Goal: Task Accomplishment & Management: Use online tool/utility

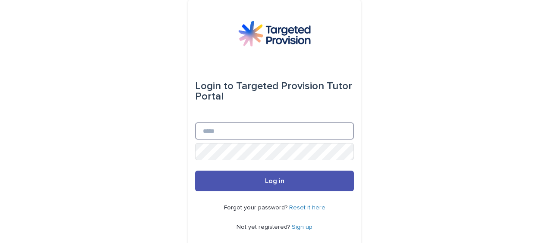
click at [226, 134] on input "Email" at bounding box center [274, 131] width 159 height 17
type input "**********"
click at [195, 171] on button "Log in" at bounding box center [274, 181] width 159 height 21
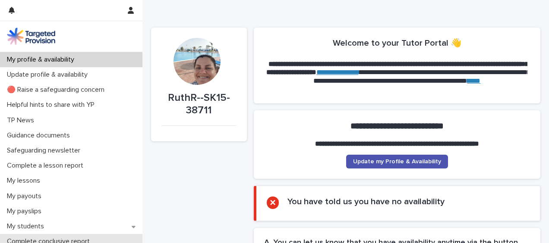
scroll to position [43, 0]
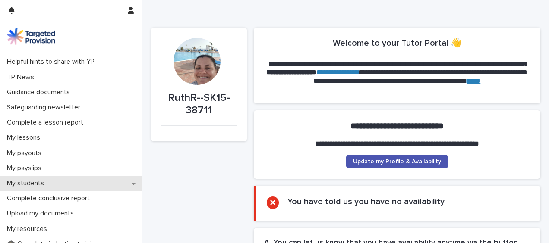
click at [35, 185] on p "My students" at bounding box center [26, 184] width 47 height 8
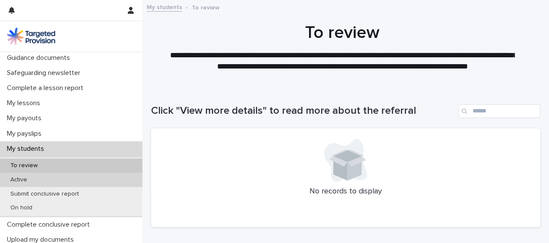
scroll to position [86, 0]
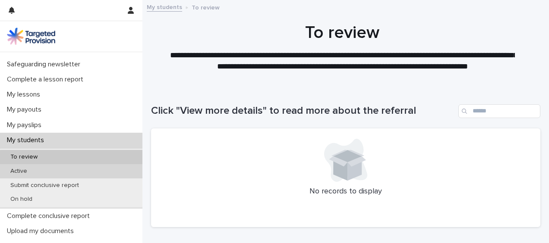
click at [28, 173] on p "Active" at bounding box center [18, 171] width 31 height 7
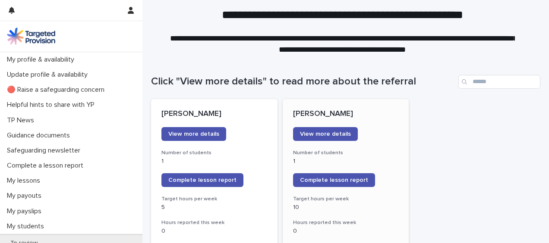
scroll to position [43, 0]
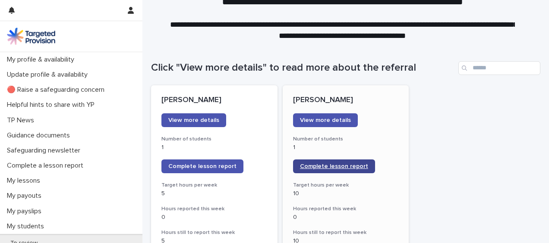
click at [328, 169] on span "Complete lesson report" at bounding box center [334, 167] width 68 height 6
